Goal: Task Accomplishment & Management: Manage account settings

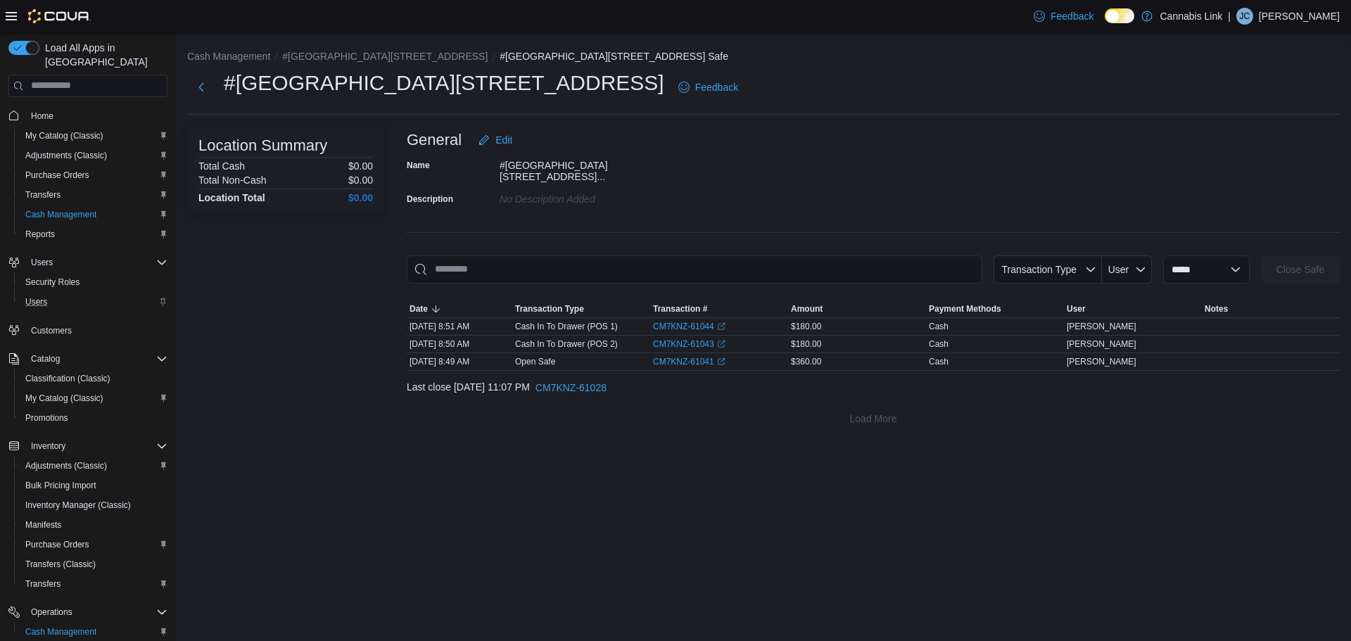
click at [58, 293] on div "Users" at bounding box center [94, 301] width 148 height 17
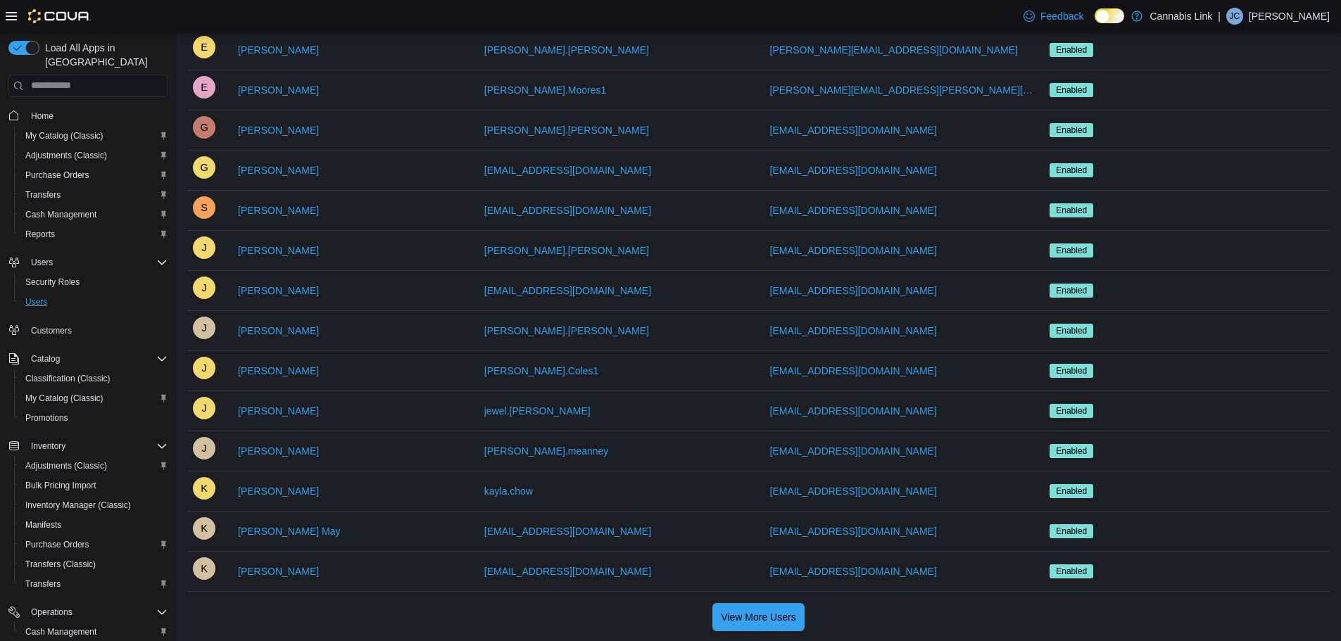
scroll to position [775, 0]
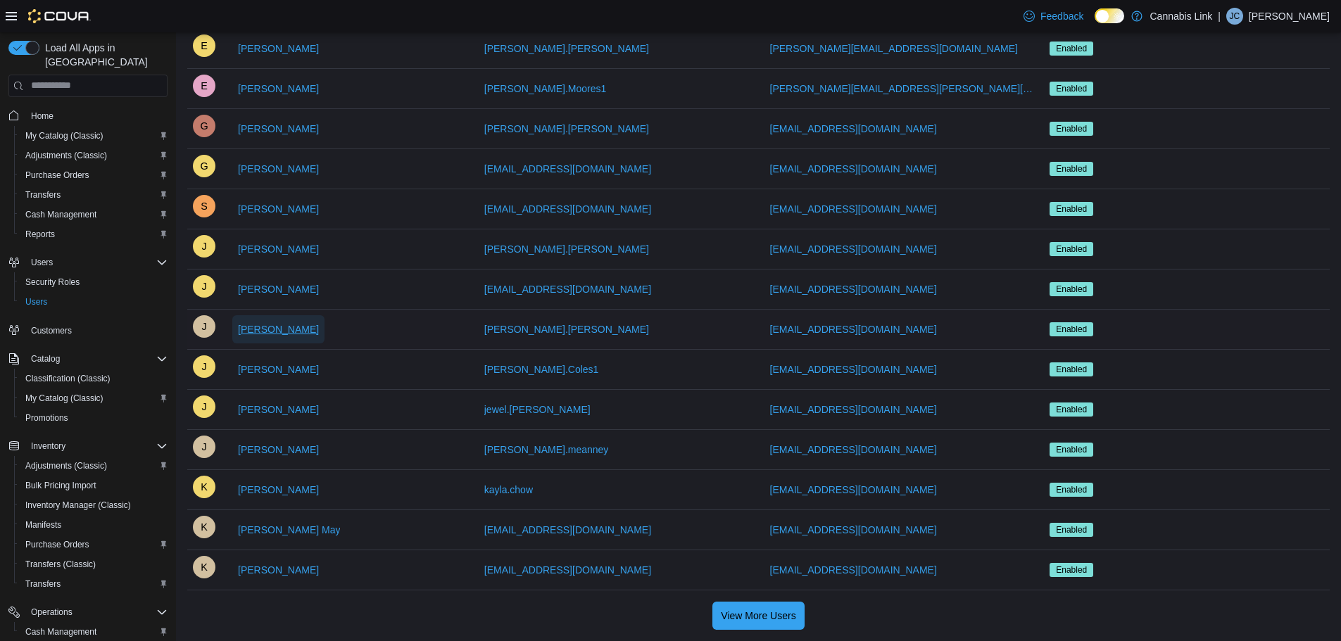
click at [289, 334] on span "[PERSON_NAME]" at bounding box center [278, 329] width 81 height 14
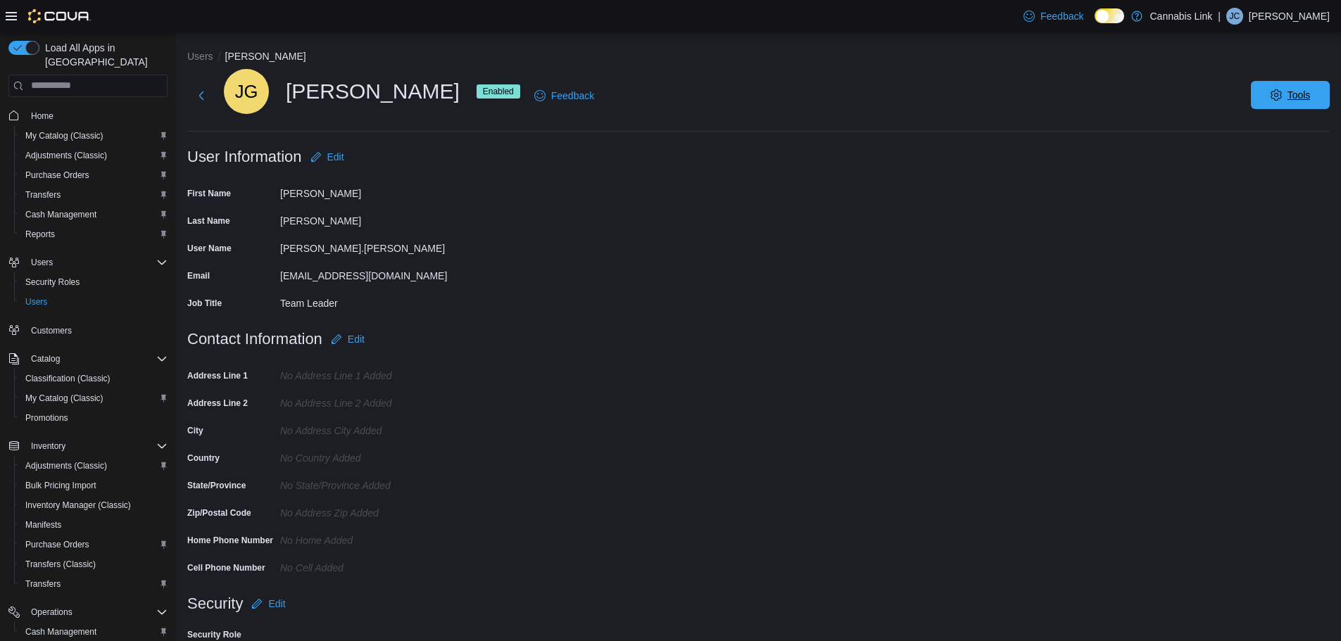
click at [1281, 103] on span "Tools" at bounding box center [1290, 95] width 62 height 28
click at [1279, 166] on span "Disable User" at bounding box center [1268, 160] width 65 height 17
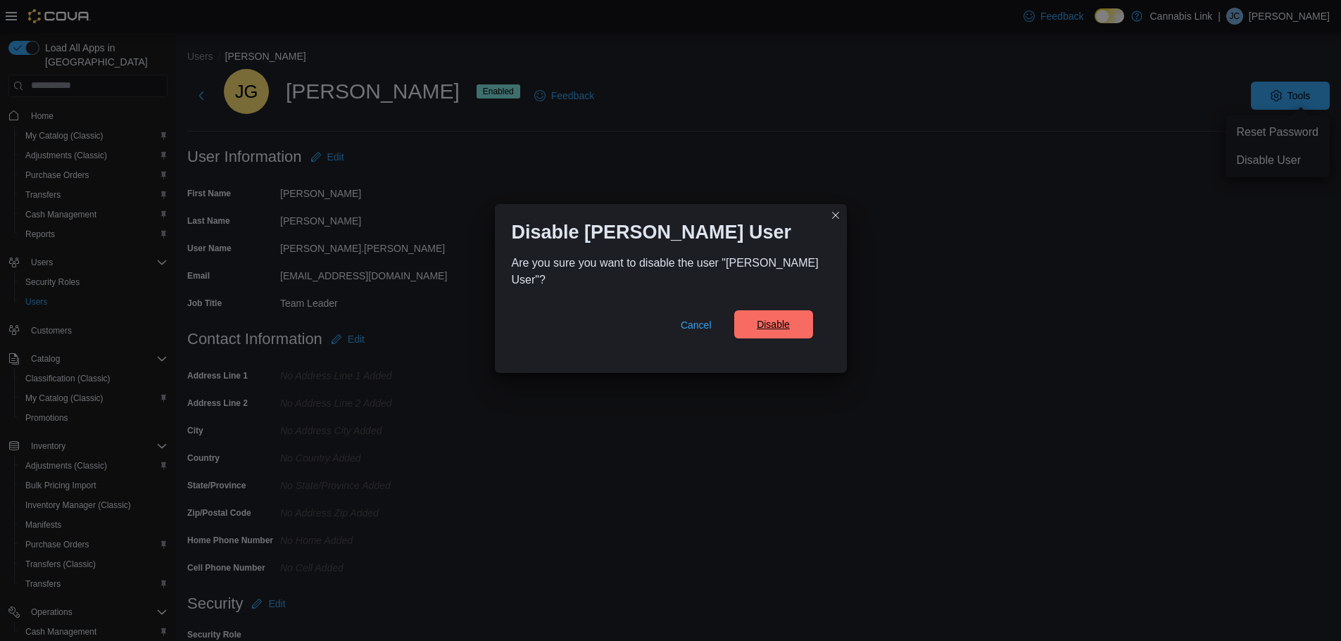
click at [768, 324] on span "Disable" at bounding box center [772, 324] width 33 height 14
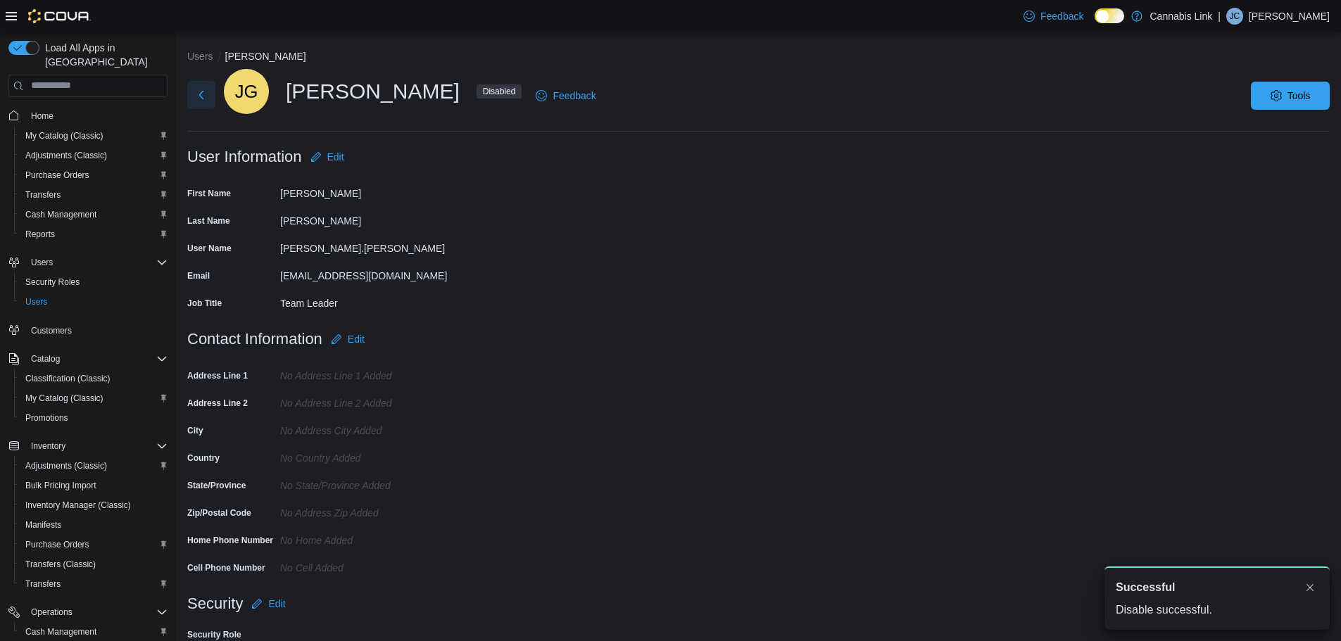
click at [198, 97] on button "Next" at bounding box center [201, 95] width 28 height 28
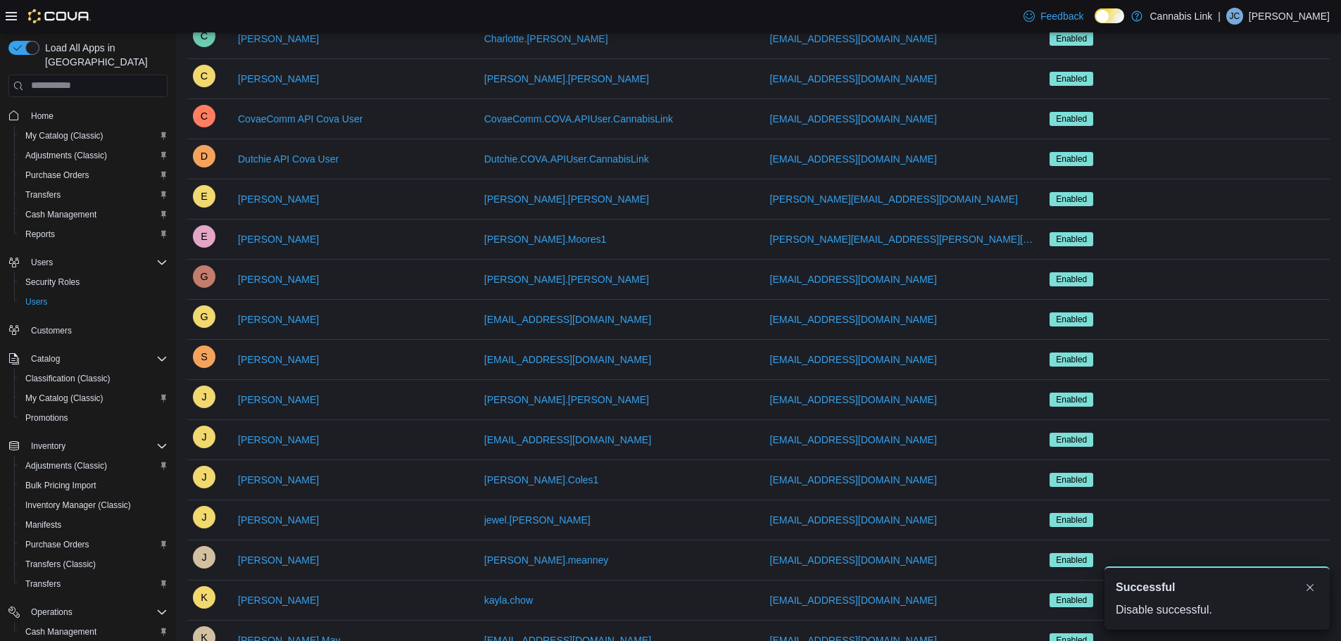
scroll to position [775, 0]
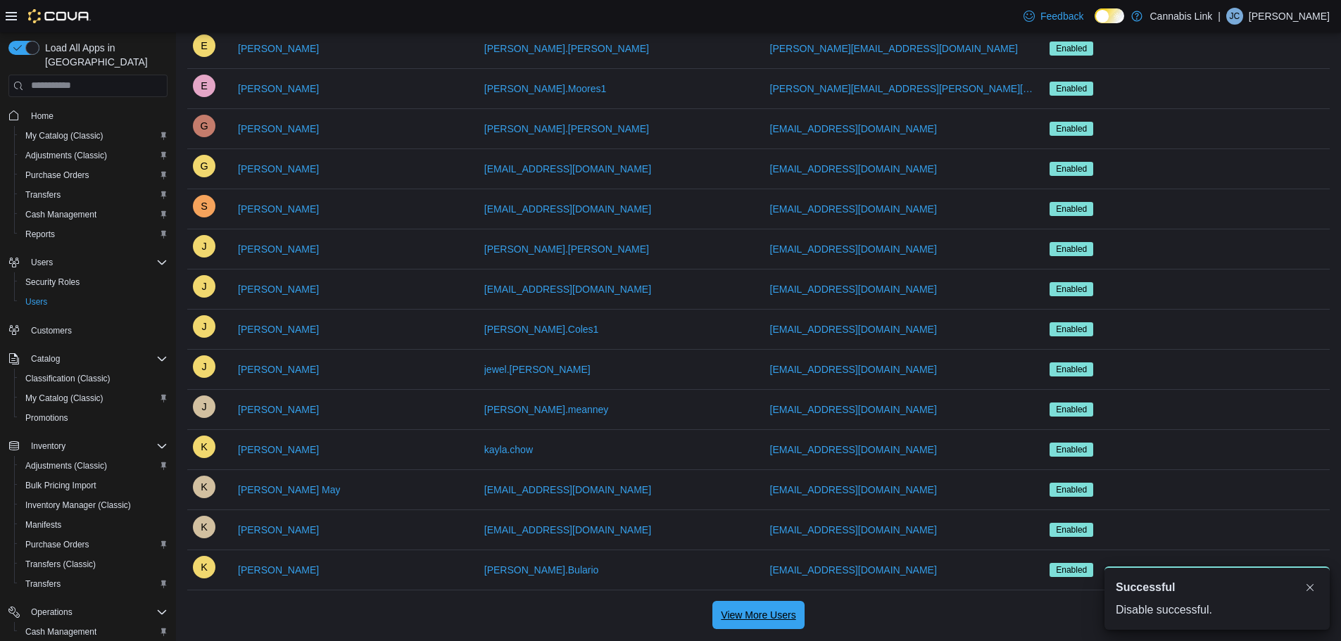
click at [781, 609] on span "View More Users" at bounding box center [758, 615] width 75 height 14
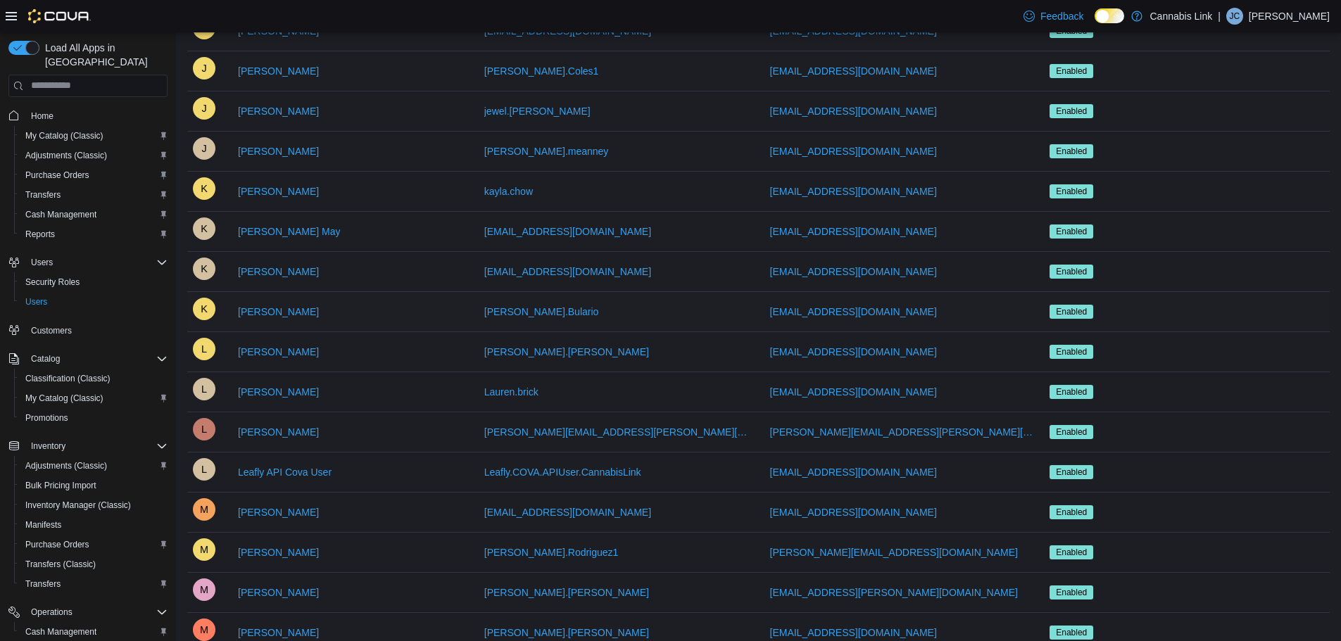
scroll to position [1057, 0]
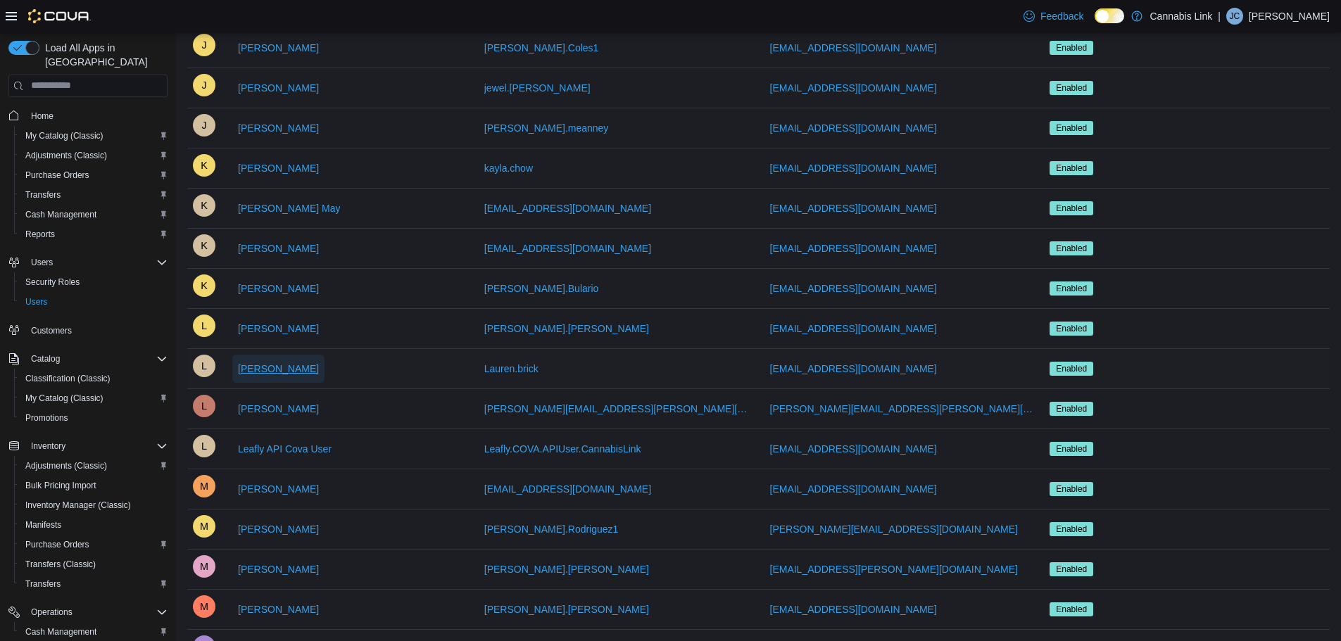
click at [266, 367] on span "[PERSON_NAME]" at bounding box center [278, 369] width 81 height 14
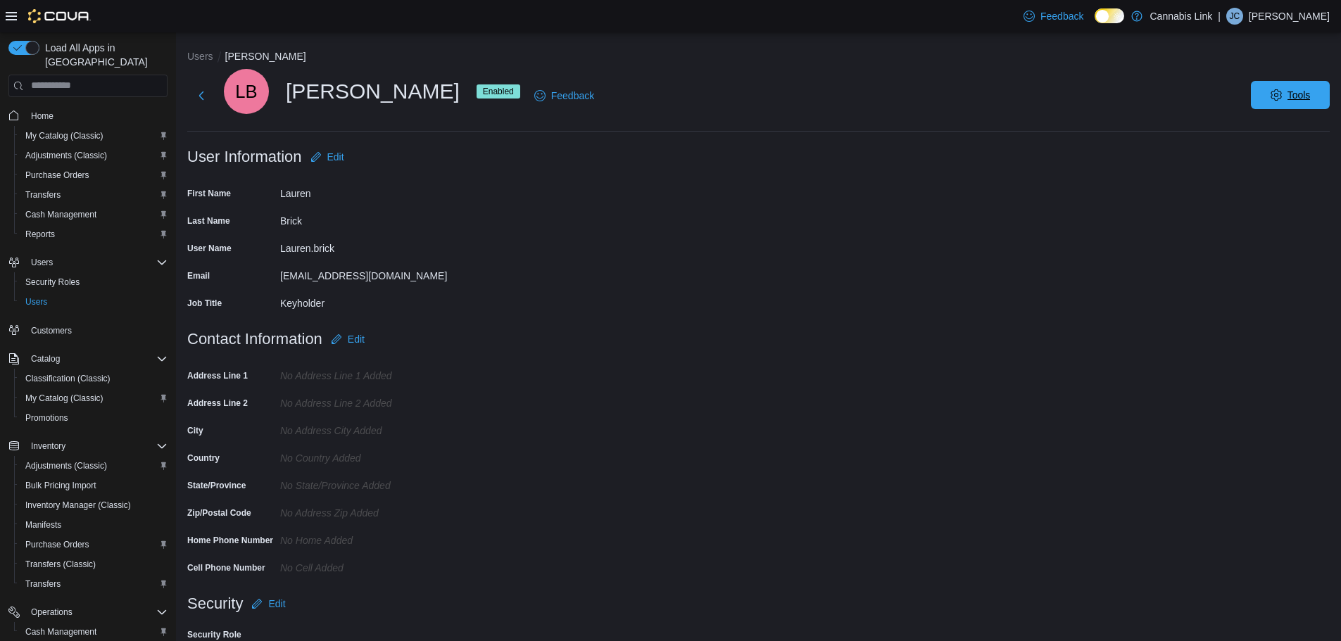
click at [1278, 103] on span "Tools" at bounding box center [1290, 95] width 62 height 28
click at [1262, 161] on span "Disable User" at bounding box center [1268, 156] width 65 height 17
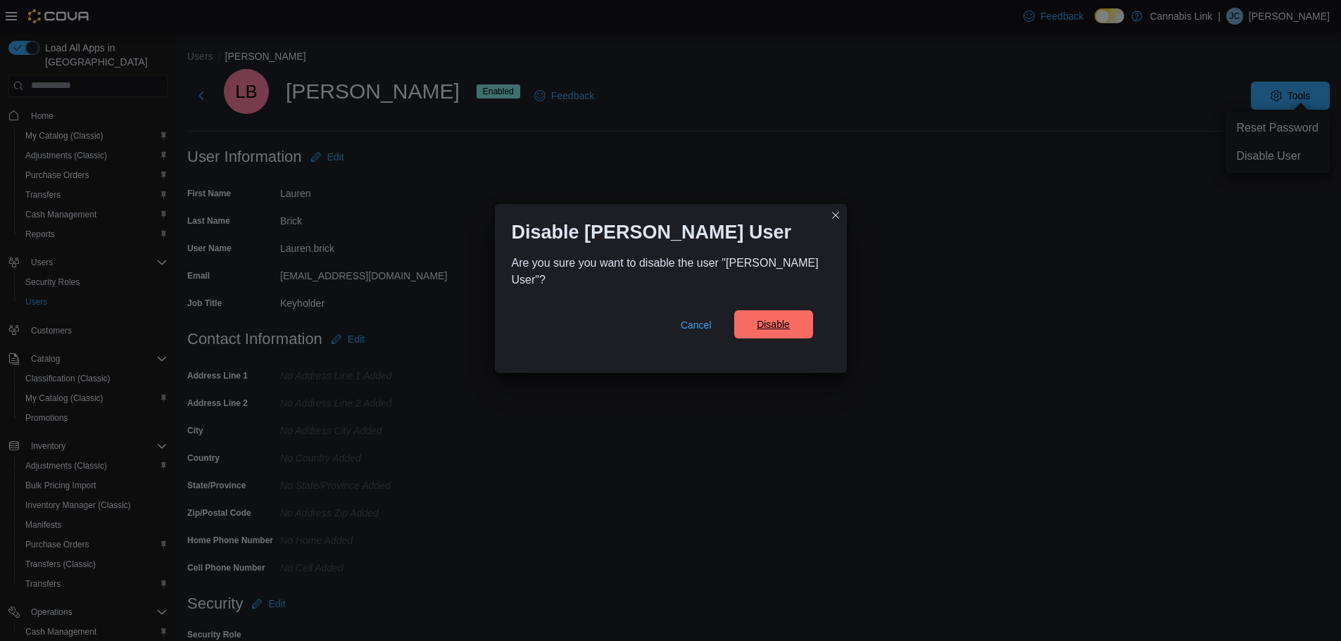
click at [798, 310] on span "Disable" at bounding box center [773, 324] width 62 height 28
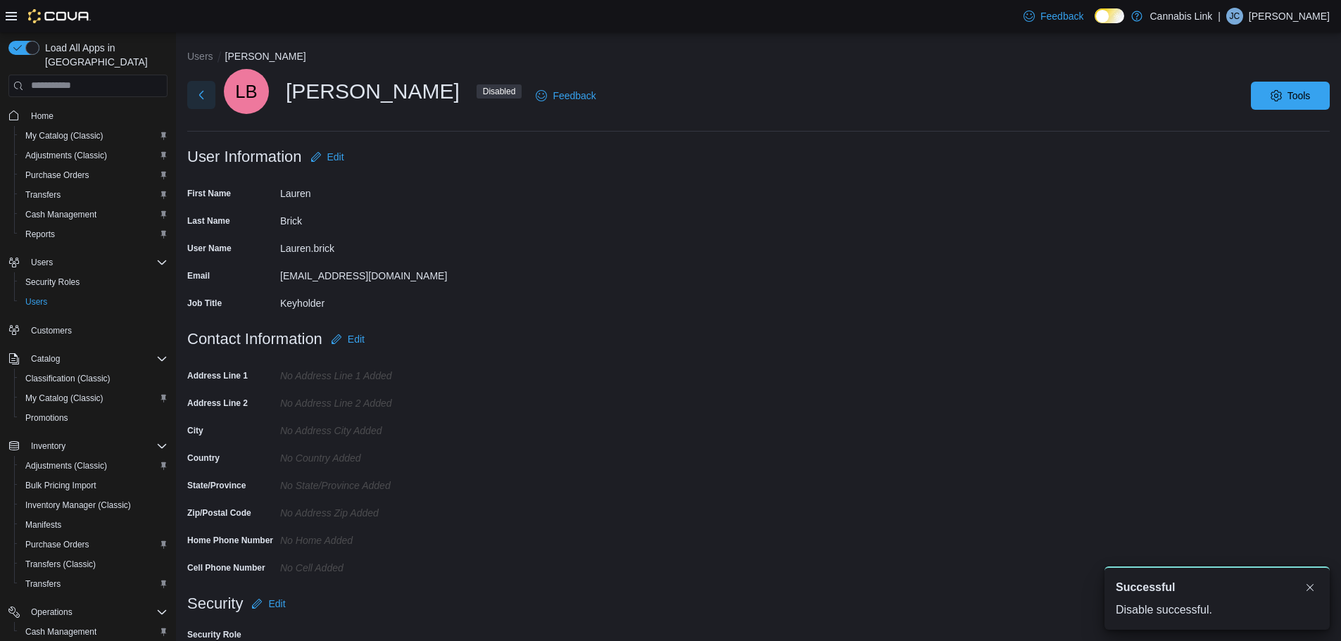
click at [192, 91] on button "Next" at bounding box center [201, 95] width 28 height 28
